Goal: Navigation & Orientation: Find specific page/section

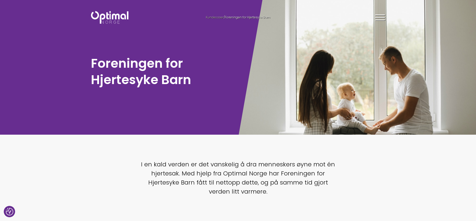
click at [214, 18] on span "Kundecaser" at bounding box center [215, 17] width 18 height 4
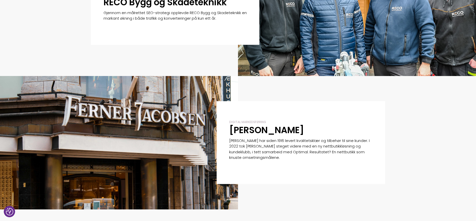
scroll to position [377, 0]
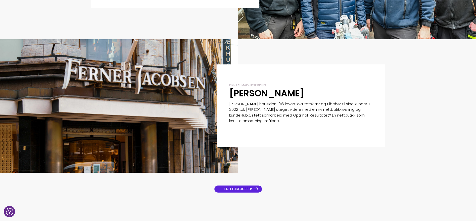
click at [231, 188] on link "LAST FLERE JOBBER" at bounding box center [238, 189] width 48 height 8
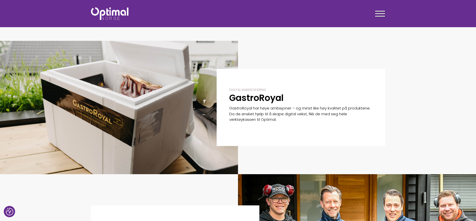
scroll to position [101, 0]
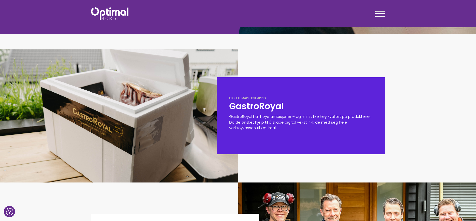
click at [241, 111] on h2 "GastroRoyal" at bounding box center [300, 106] width 143 height 12
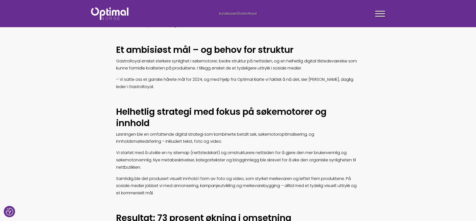
scroll to position [198, 0]
